Goal: Obtain resource: Download file/media

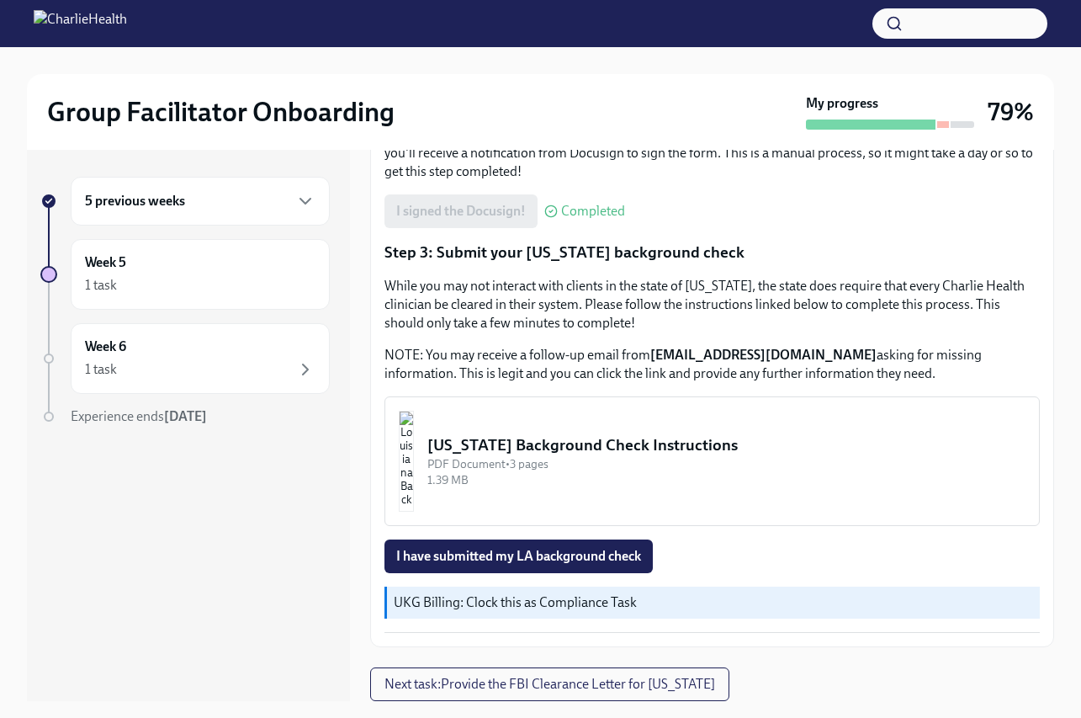
scroll to position [30, 0]
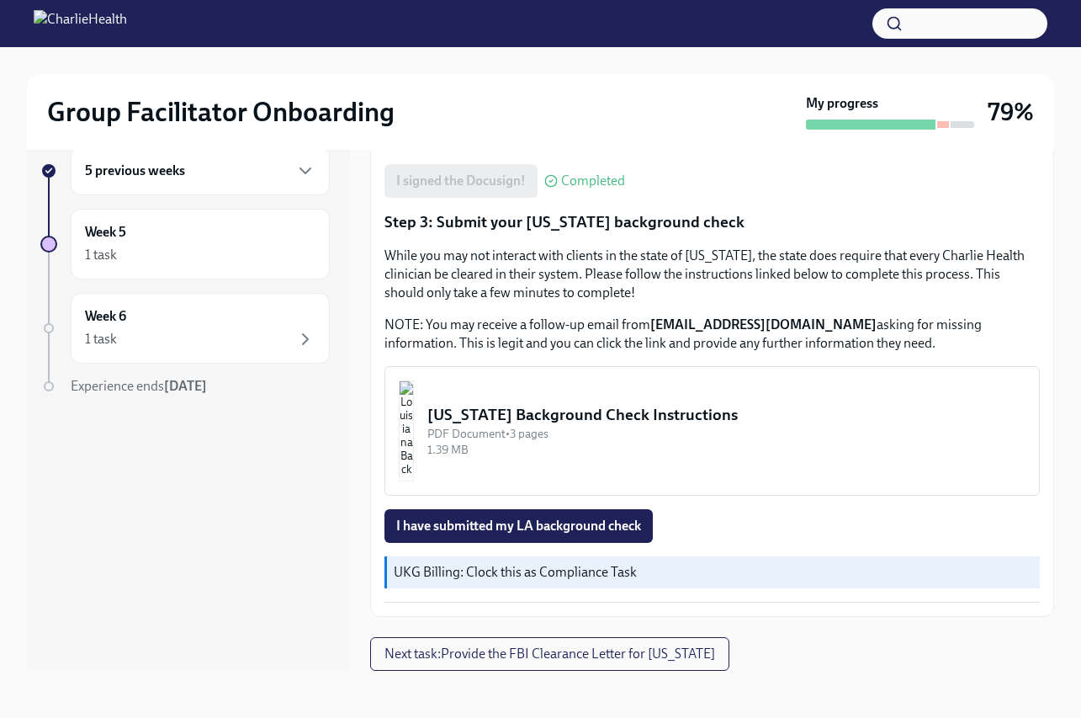
click at [595, 415] on div "[US_STATE] Background Check Instructions" at bounding box center [726, 415] width 598 height 22
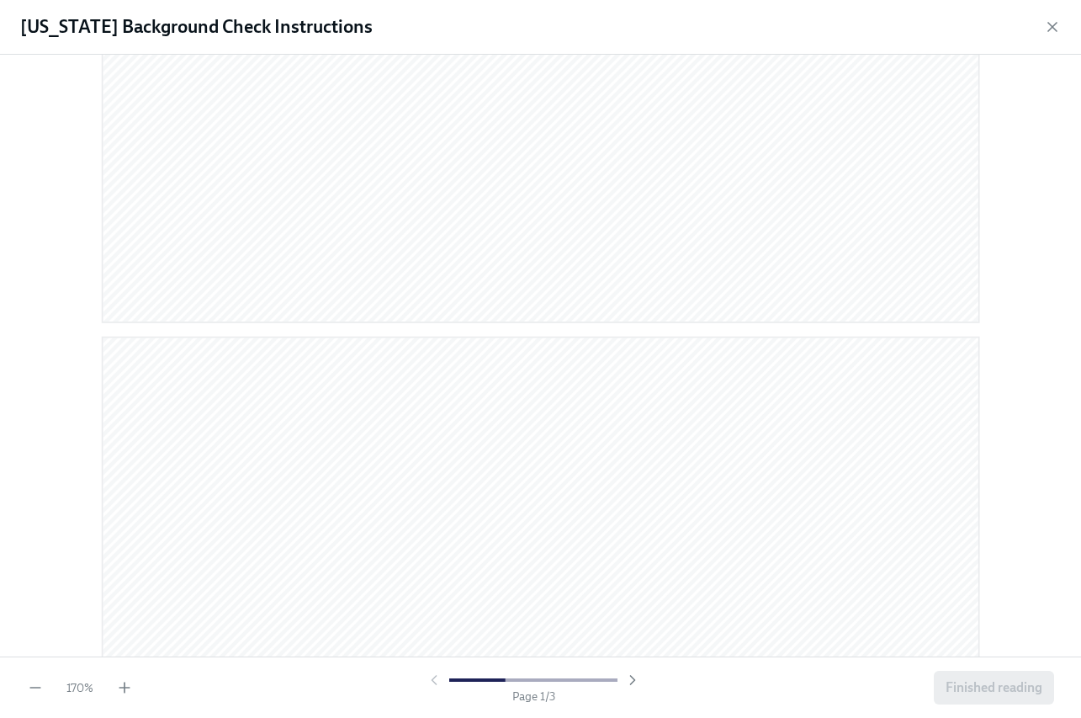
scroll to position [909, 0]
click at [628, 685] on icon "button" at bounding box center [632, 679] width 17 height 17
click at [628, 685] on div at bounding box center [533, 679] width 215 height 17
click at [438, 681] on icon "button" at bounding box center [434, 679] width 17 height 17
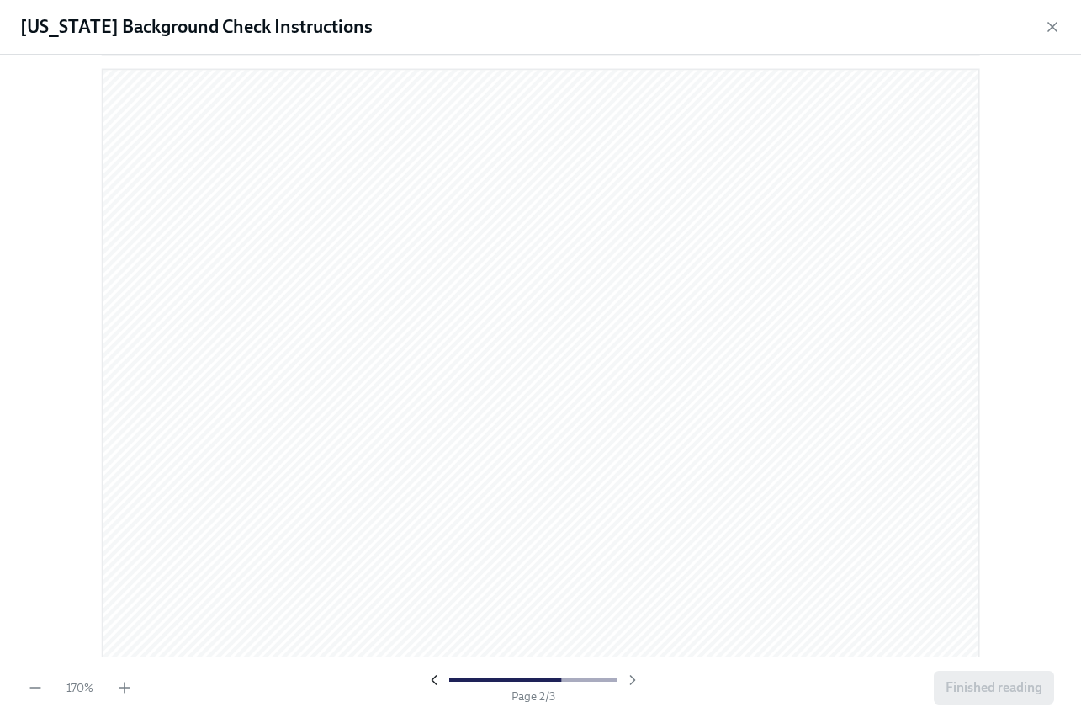
click at [438, 681] on icon "button" at bounding box center [434, 679] width 17 height 17
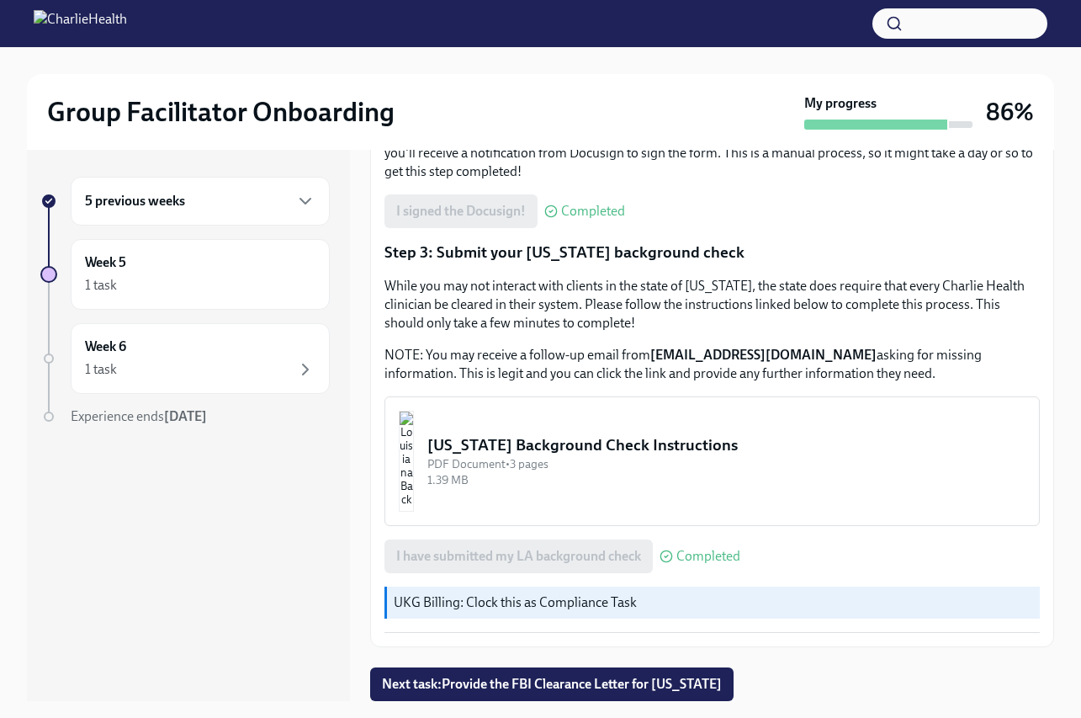
scroll to position [30, 0]
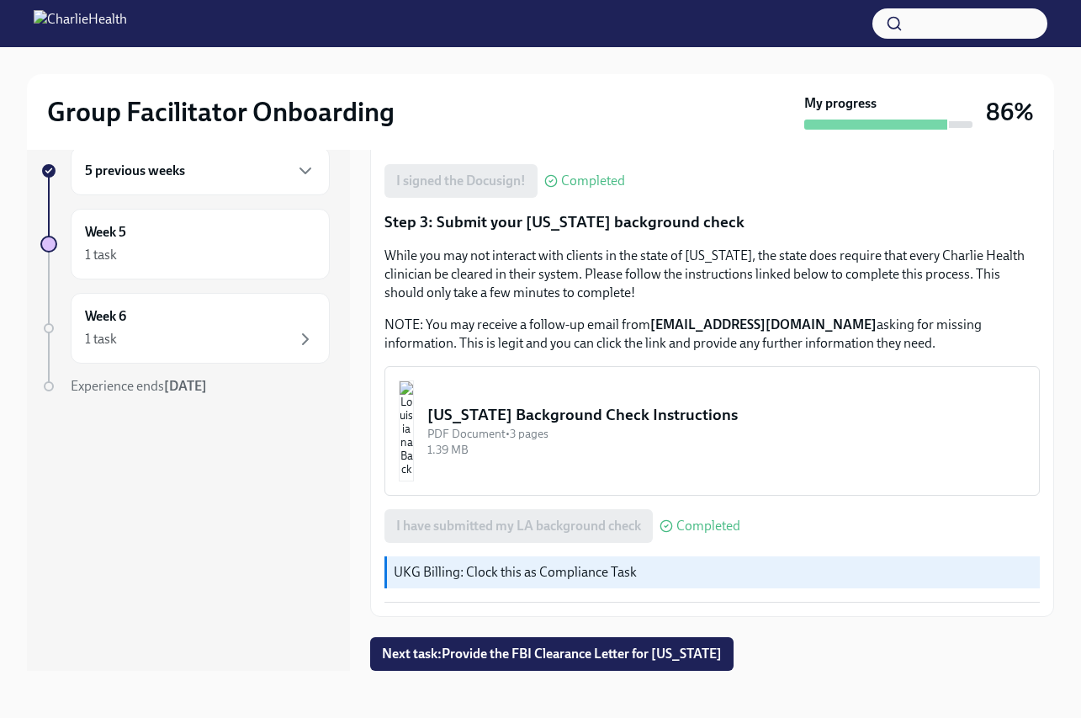
click at [617, 432] on div "PDF Document • 3 pages" at bounding box center [726, 434] width 598 height 16
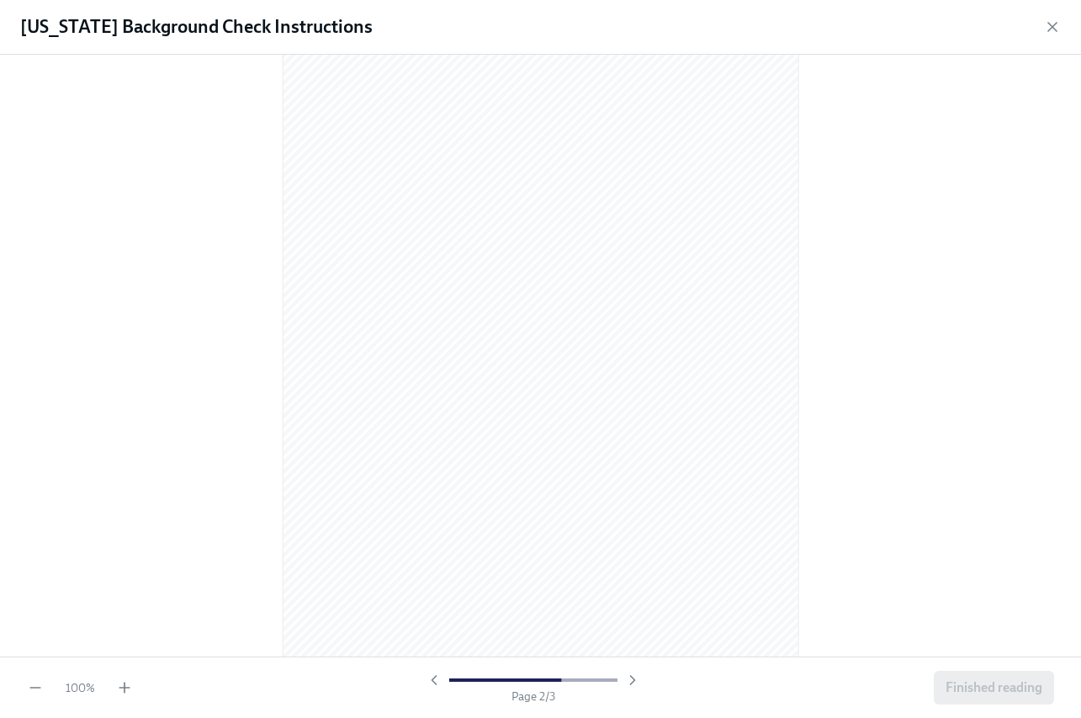
scroll to position [1456, 0]
